Goal: Information Seeking & Learning: Learn about a topic

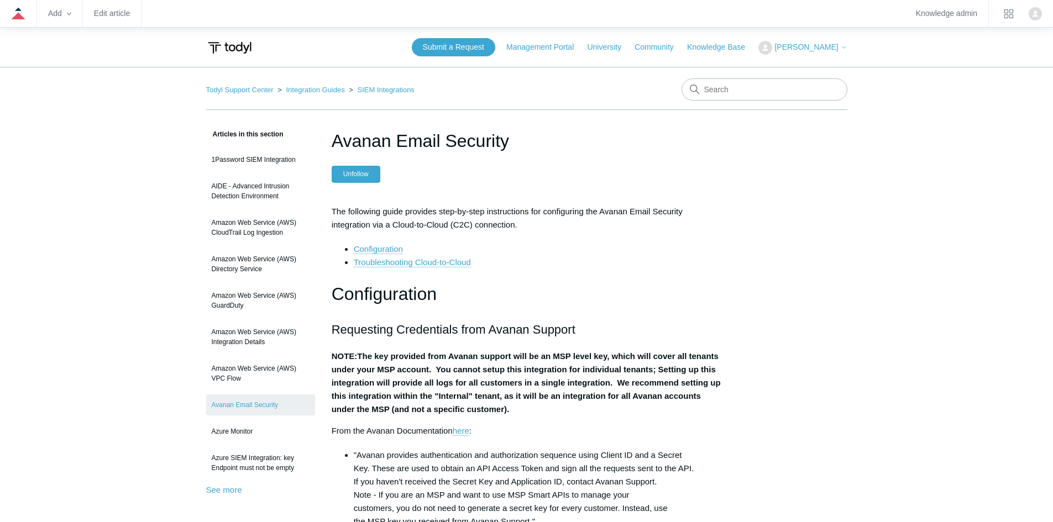
drag, startPoint x: 374, startPoint y: 85, endPoint x: 376, endPoint y: 94, distance: 9.3
click at [374, 87] on ol "Todyl Support Center Integration Guides SIEM Integrations" at bounding box center [310, 89] width 208 height 13
click at [376, 94] on ol "Todyl Support Center Integration Guides SIEM Integrations" at bounding box center [310, 89] width 208 height 13
click at [376, 93] on link "SIEM Integrations" at bounding box center [386, 90] width 57 height 8
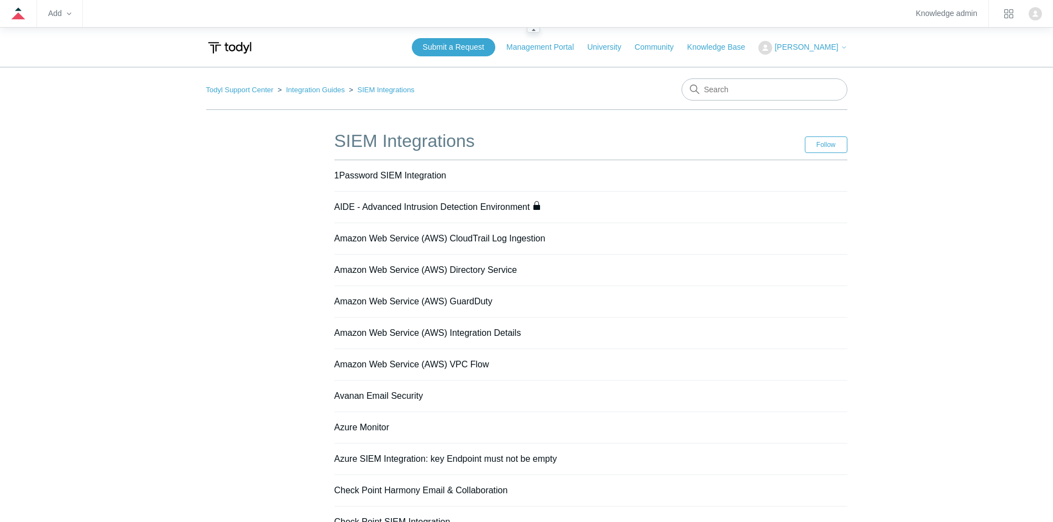
click at [62, 22] on zd-hc-dropdown "Add" at bounding box center [59, 13] width 23 height 27
click at [63, 14] on zd-hc-trigger "Add" at bounding box center [59, 14] width 23 height 6
click at [15, 15] on icon at bounding box center [19, 15] width 14 height 7
click at [951, 14] on link "Knowledge admin" at bounding box center [946, 14] width 61 height 6
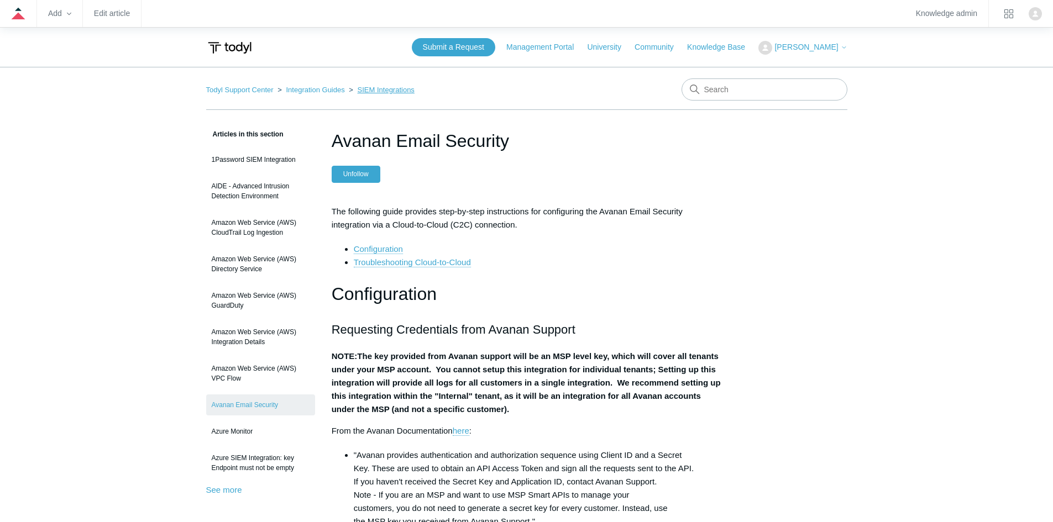
click at [366, 90] on link "SIEM Integrations" at bounding box center [386, 90] width 57 height 8
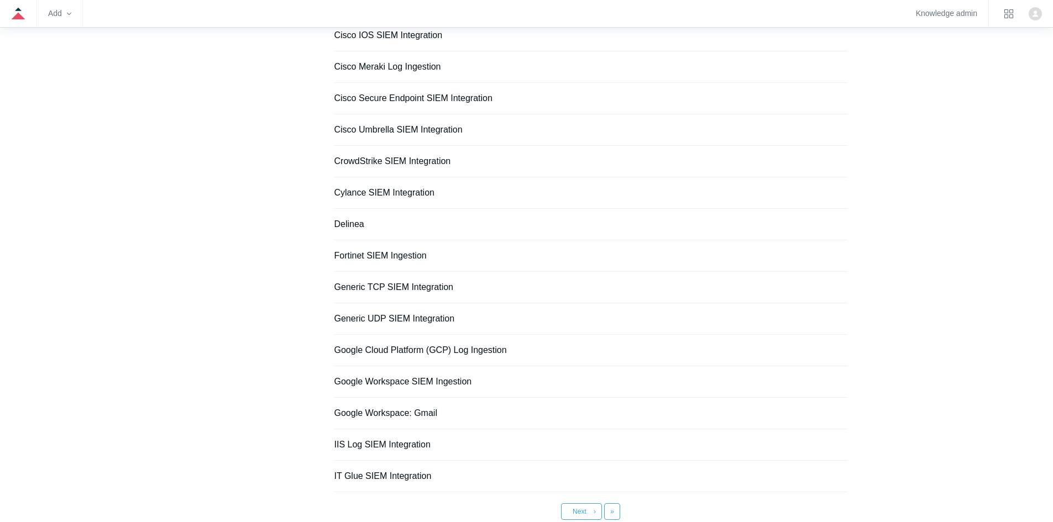
scroll to position [699, 0]
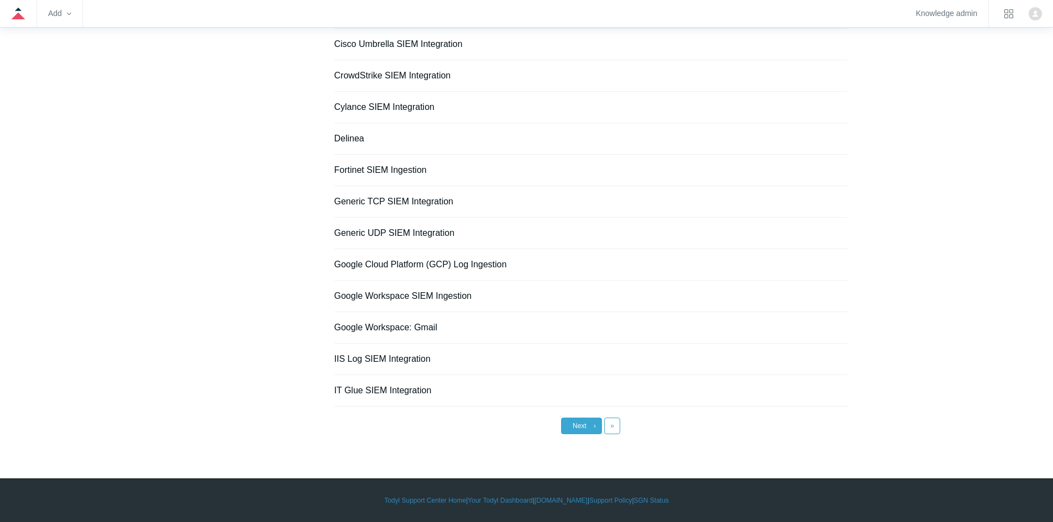
click at [590, 425] on link "Next ›" at bounding box center [581, 426] width 41 height 17
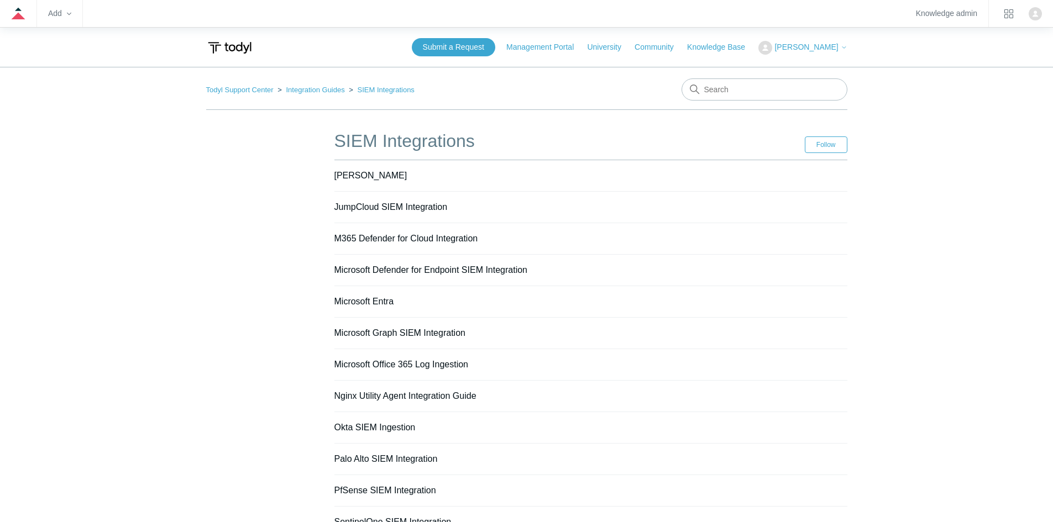
click at [368, 175] on link "[PERSON_NAME]" at bounding box center [370, 175] width 73 height 9
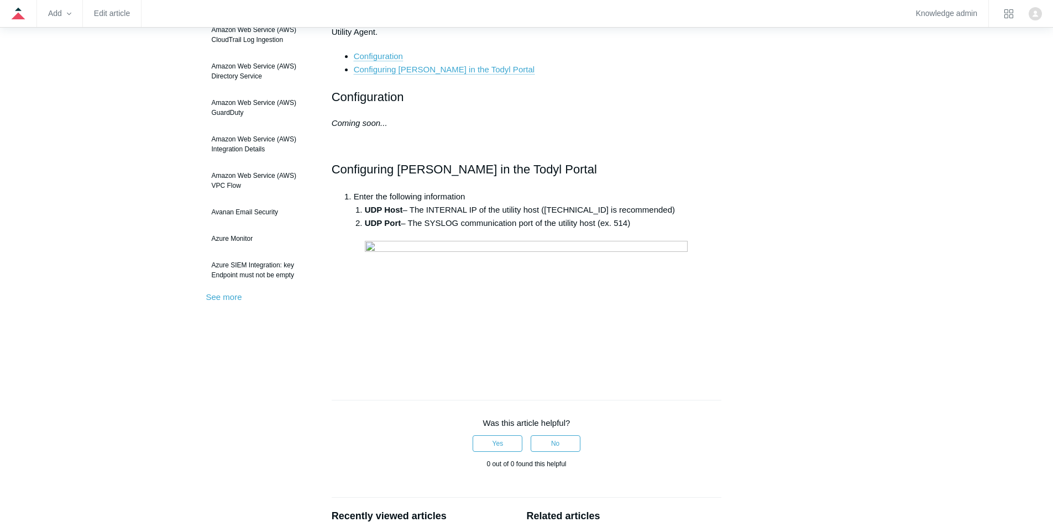
scroll to position [166, 0]
